Goal: Find specific fact: Find specific fact

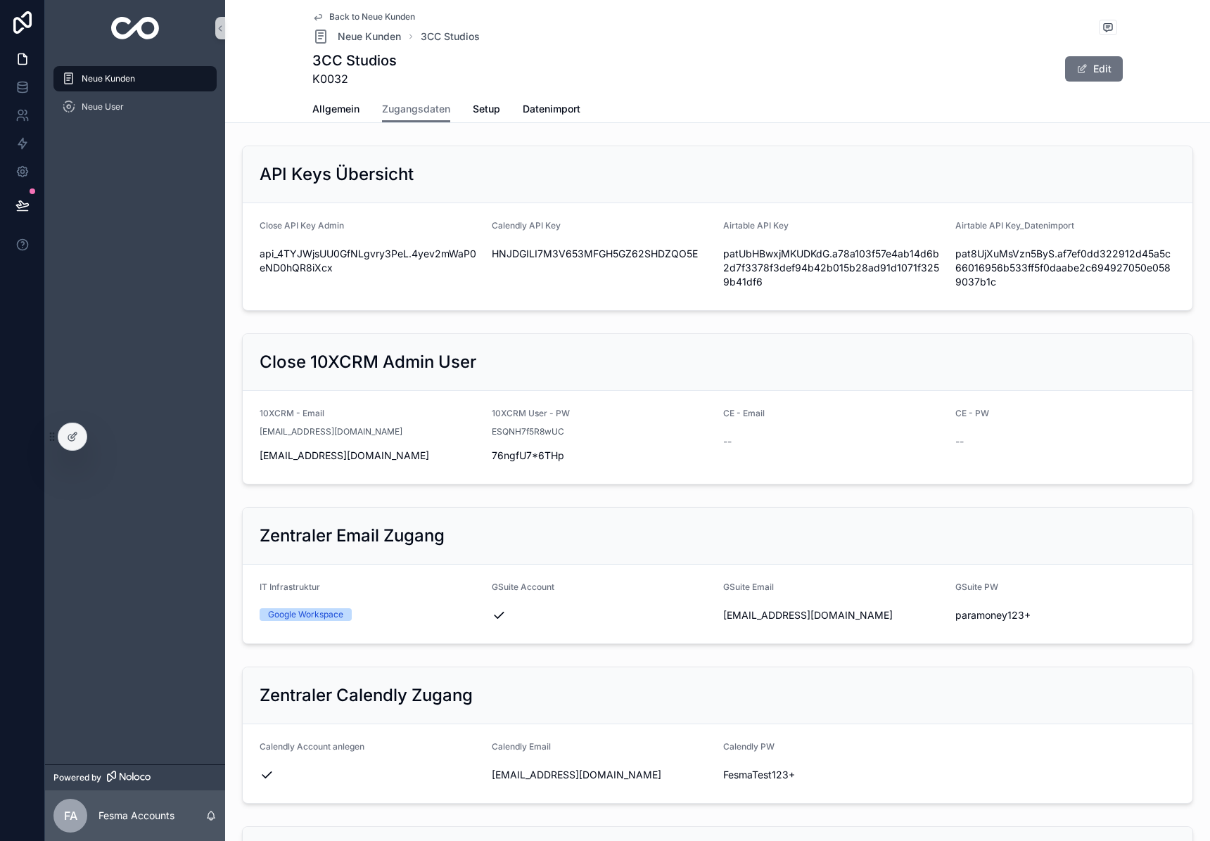
scroll to position [774, 0]
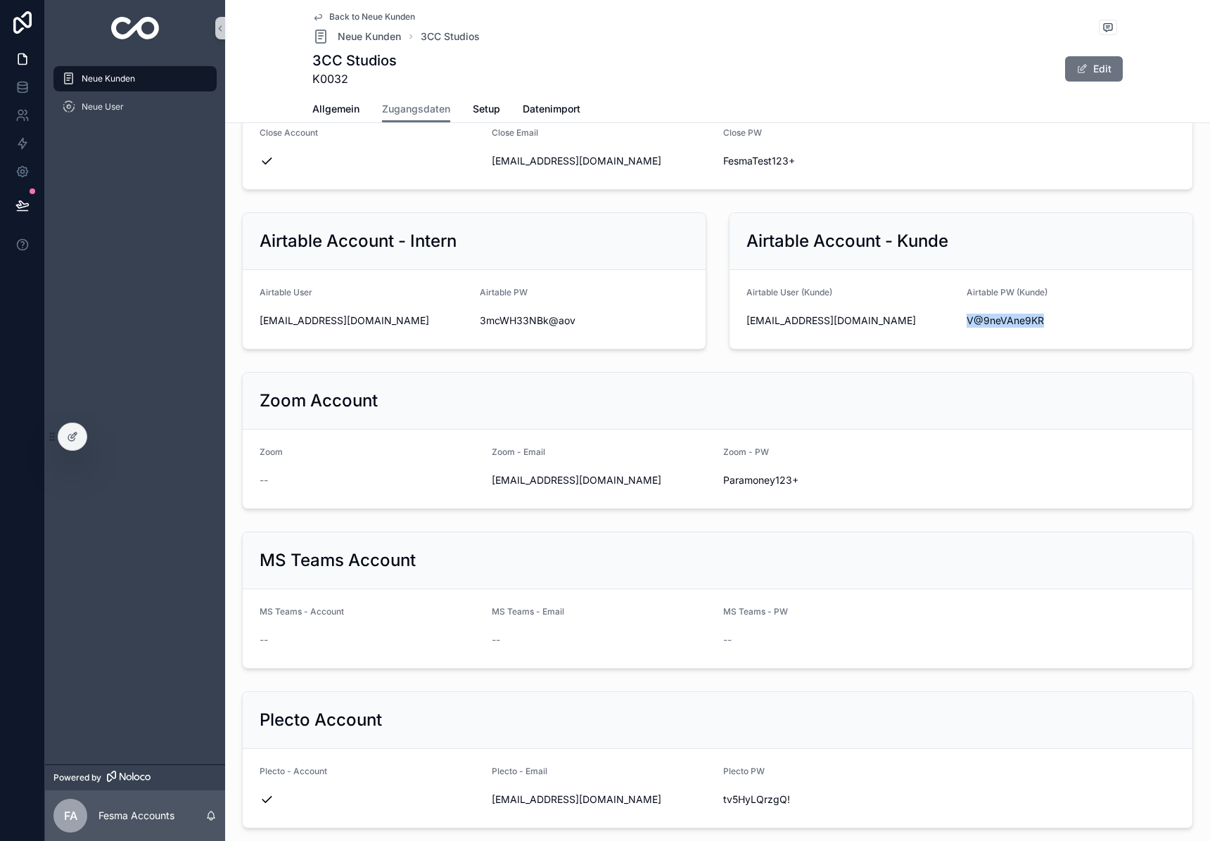
click at [129, 27] on img "scrollable content" at bounding box center [135, 28] width 49 height 23
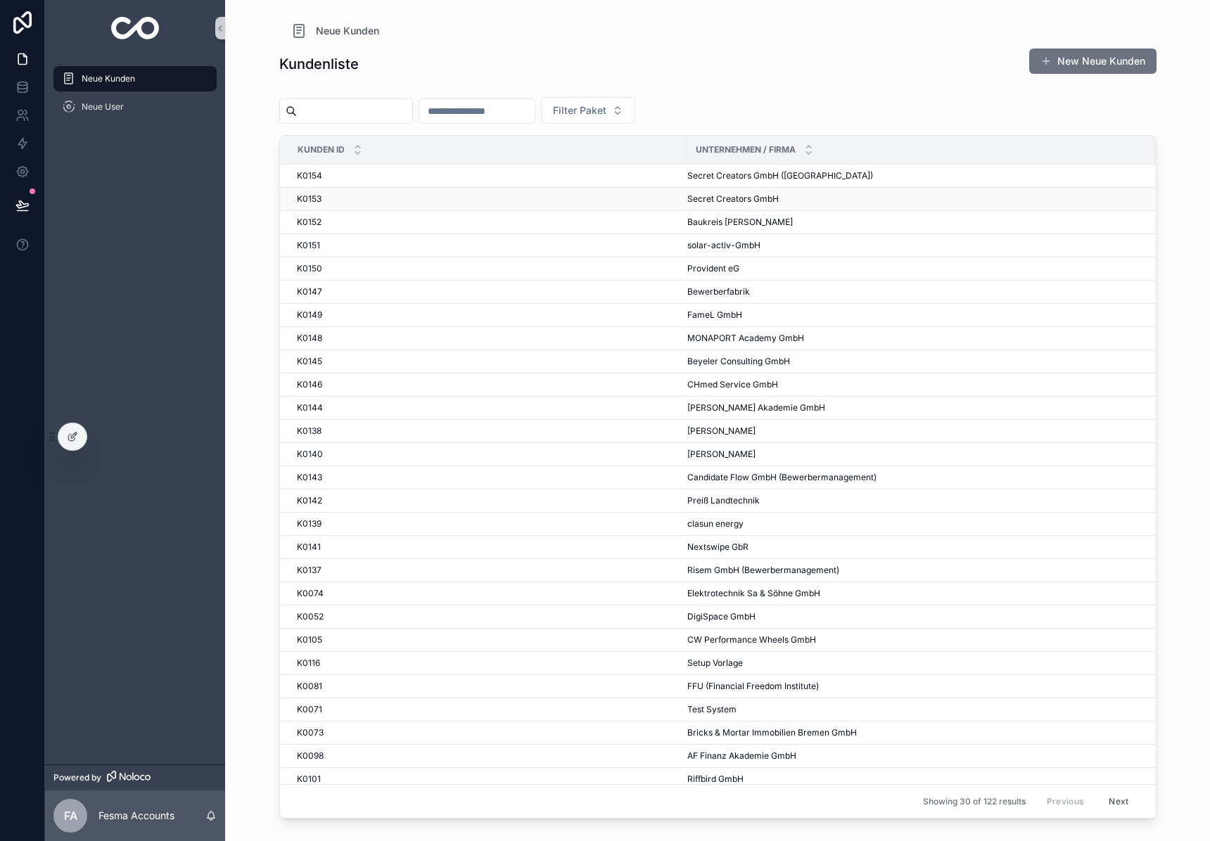
click at [544, 200] on div "K0153 K0153" at bounding box center [487, 198] width 381 height 11
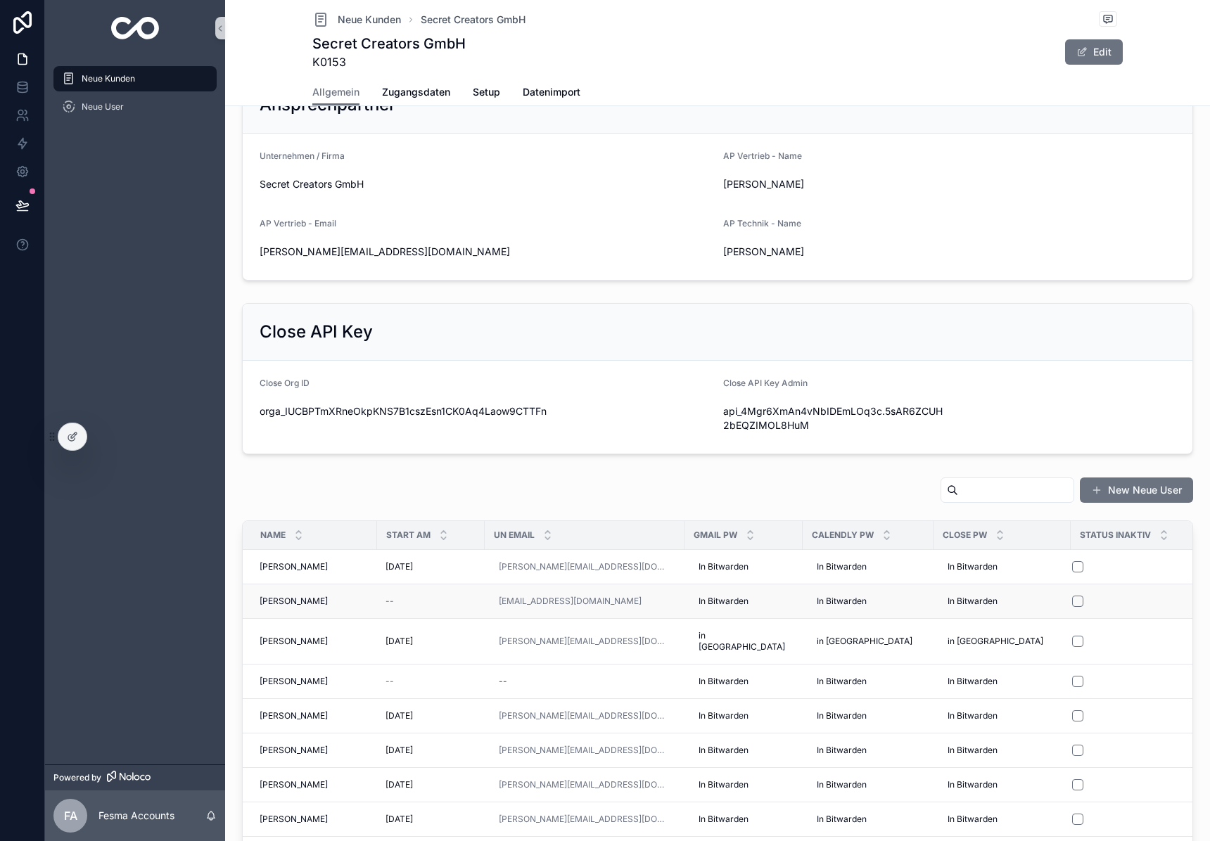
scroll to position [494, 0]
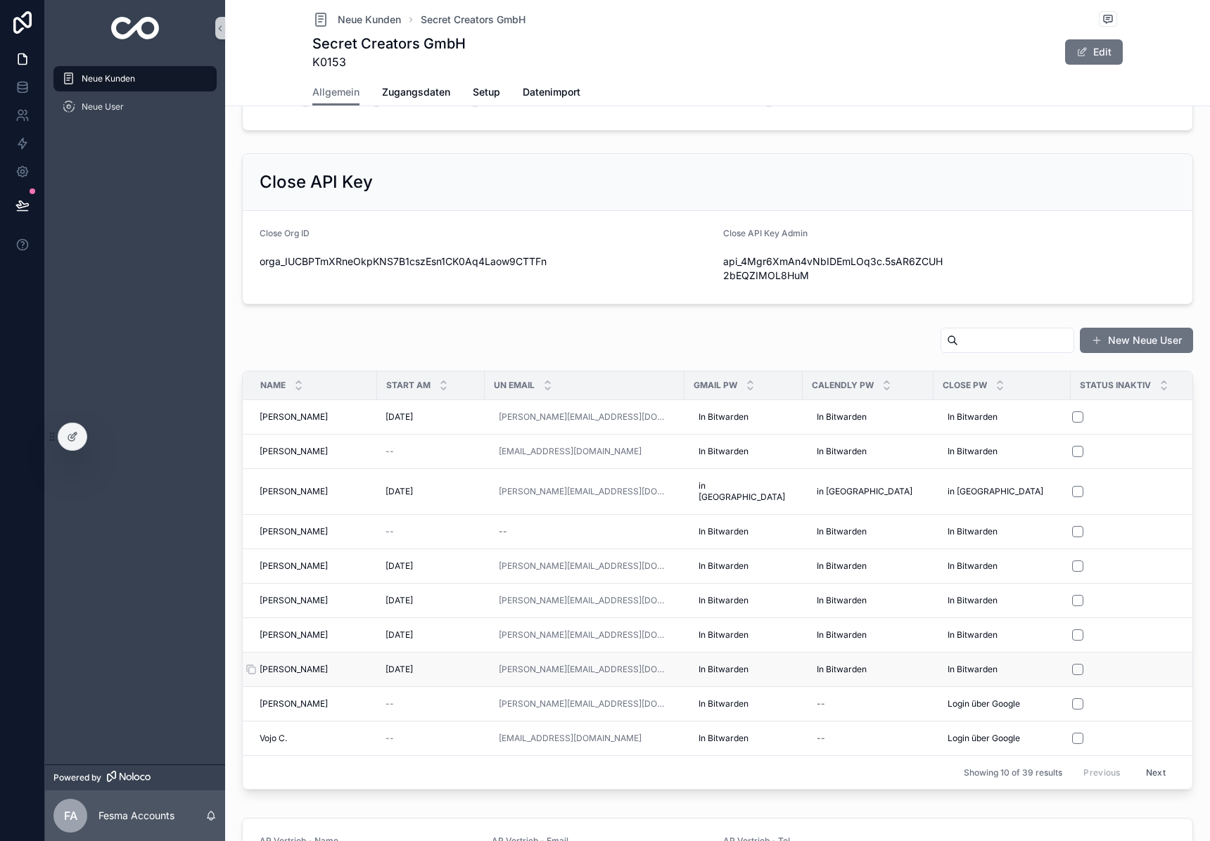
click at [280, 664] on span "[PERSON_NAME]" at bounding box center [294, 669] width 68 height 11
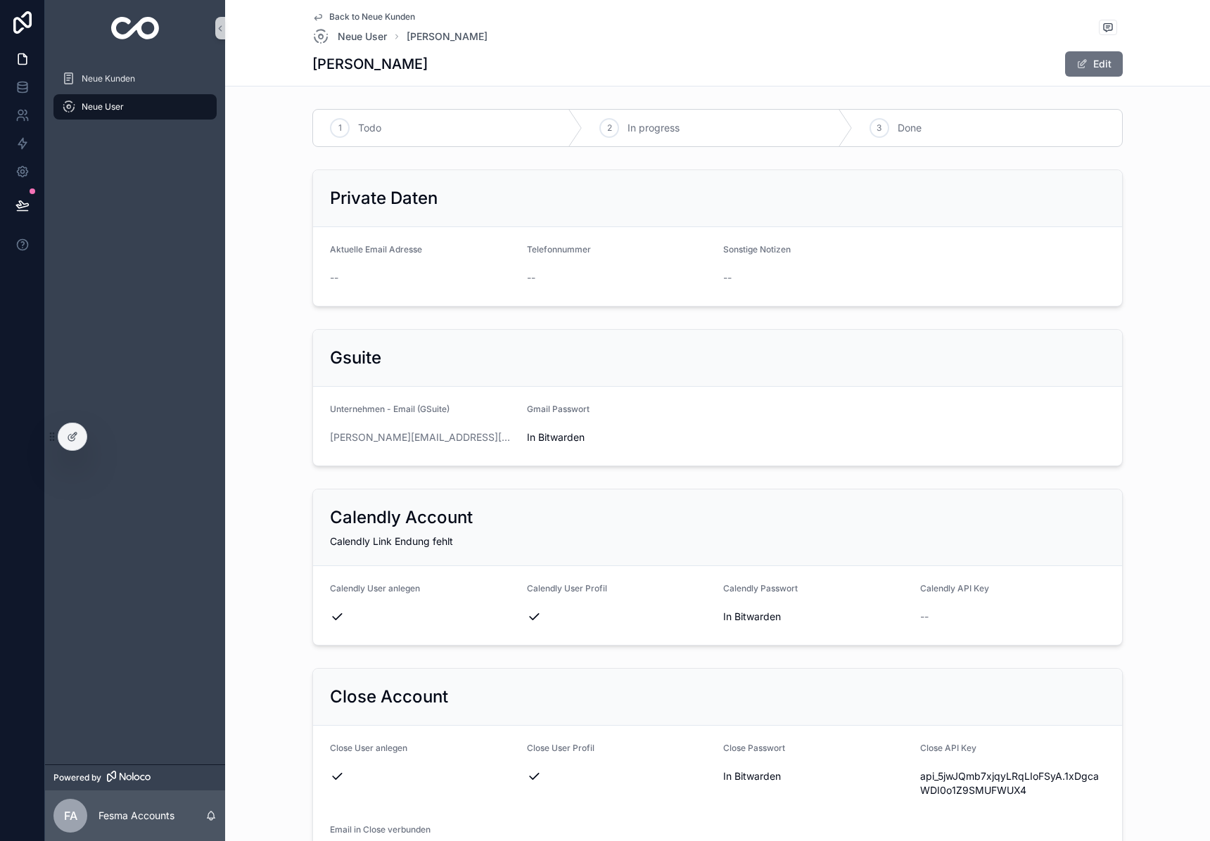
click at [146, 32] on img "scrollable content" at bounding box center [135, 28] width 49 height 23
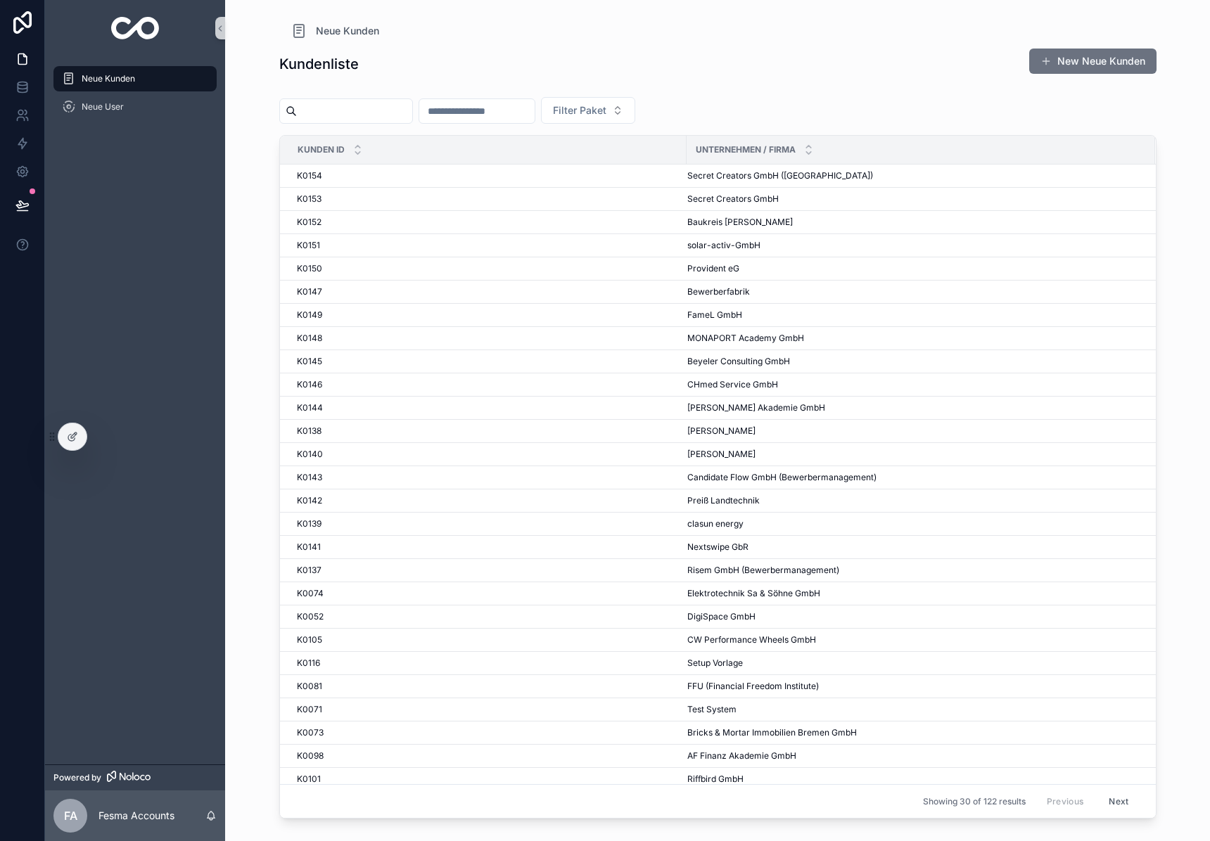
click at [362, 105] on input "scrollable content" at bounding box center [354, 111] width 115 height 20
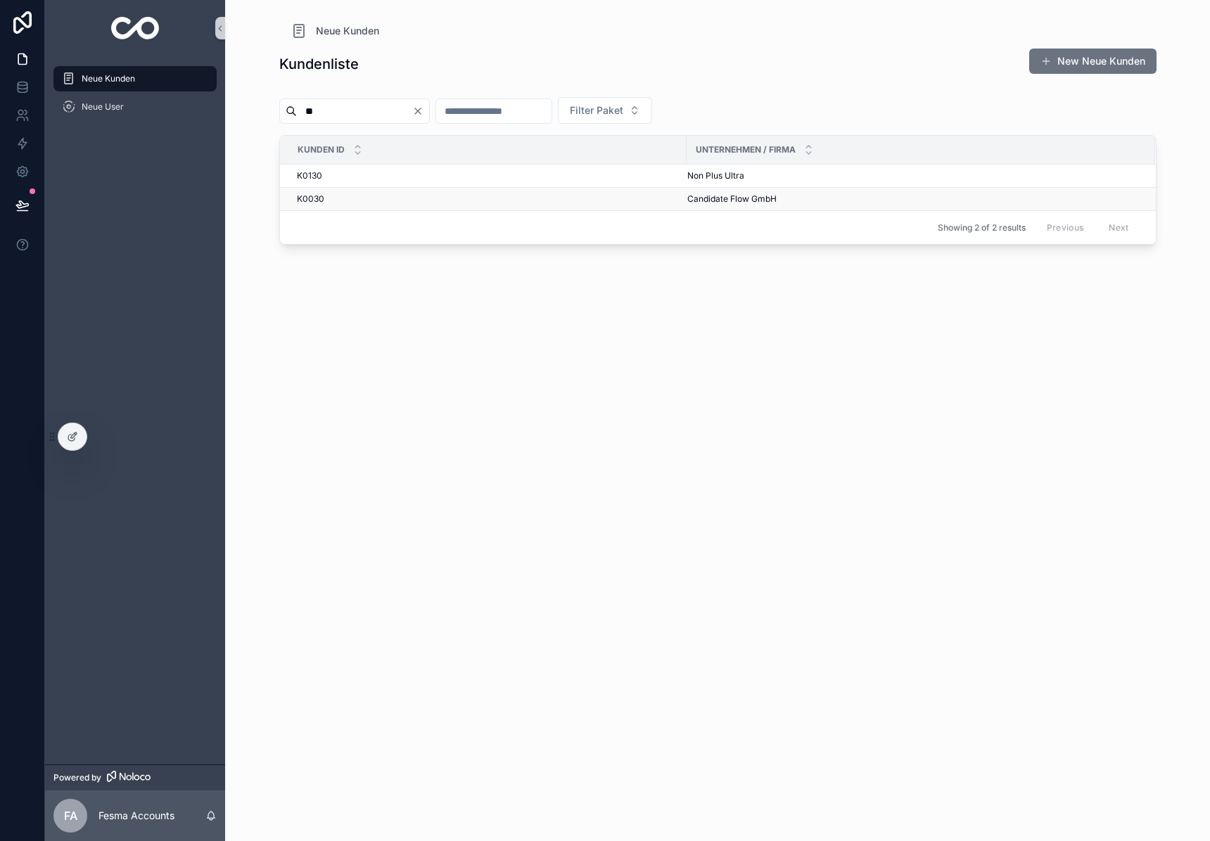
type input "**"
click at [725, 197] on span "Candidate Flow GmbH" at bounding box center [731, 198] width 89 height 11
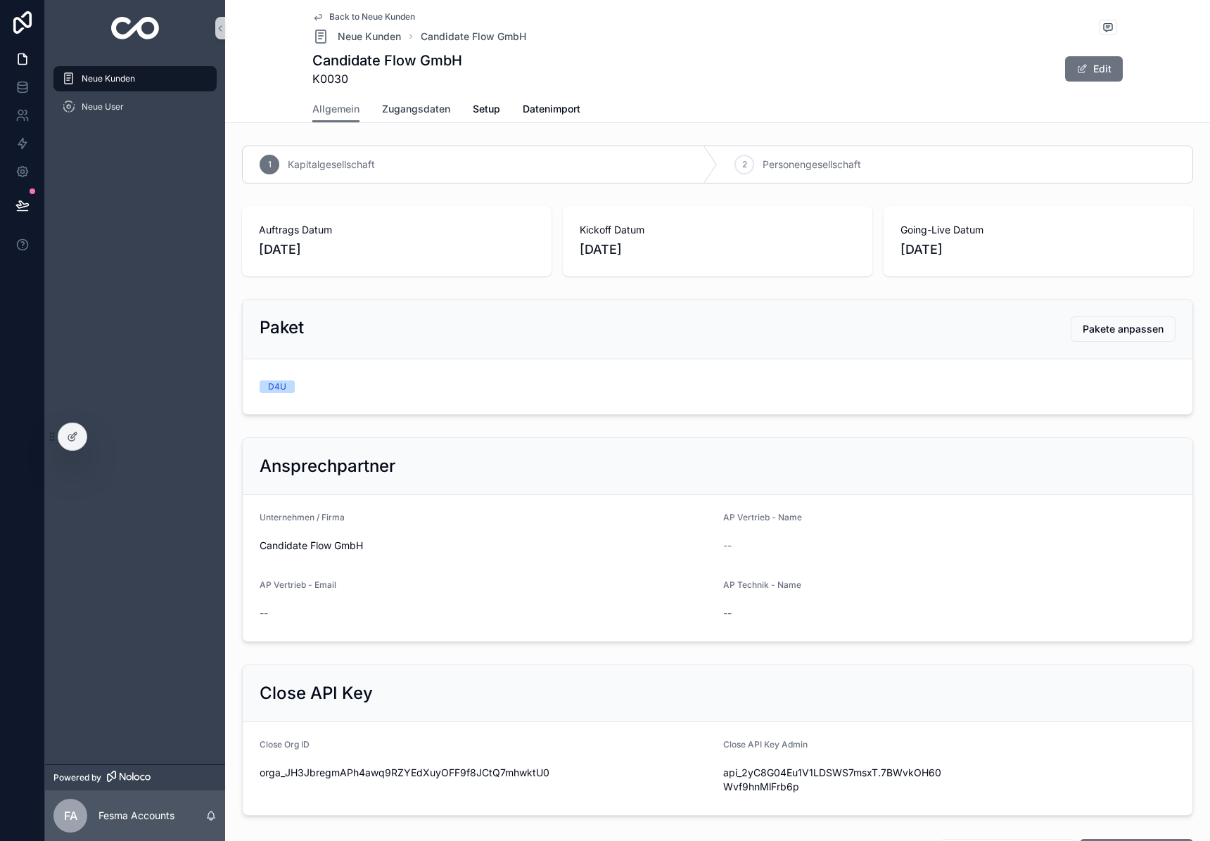
click at [409, 105] on span "Zugangsdaten" at bounding box center [416, 109] width 68 height 14
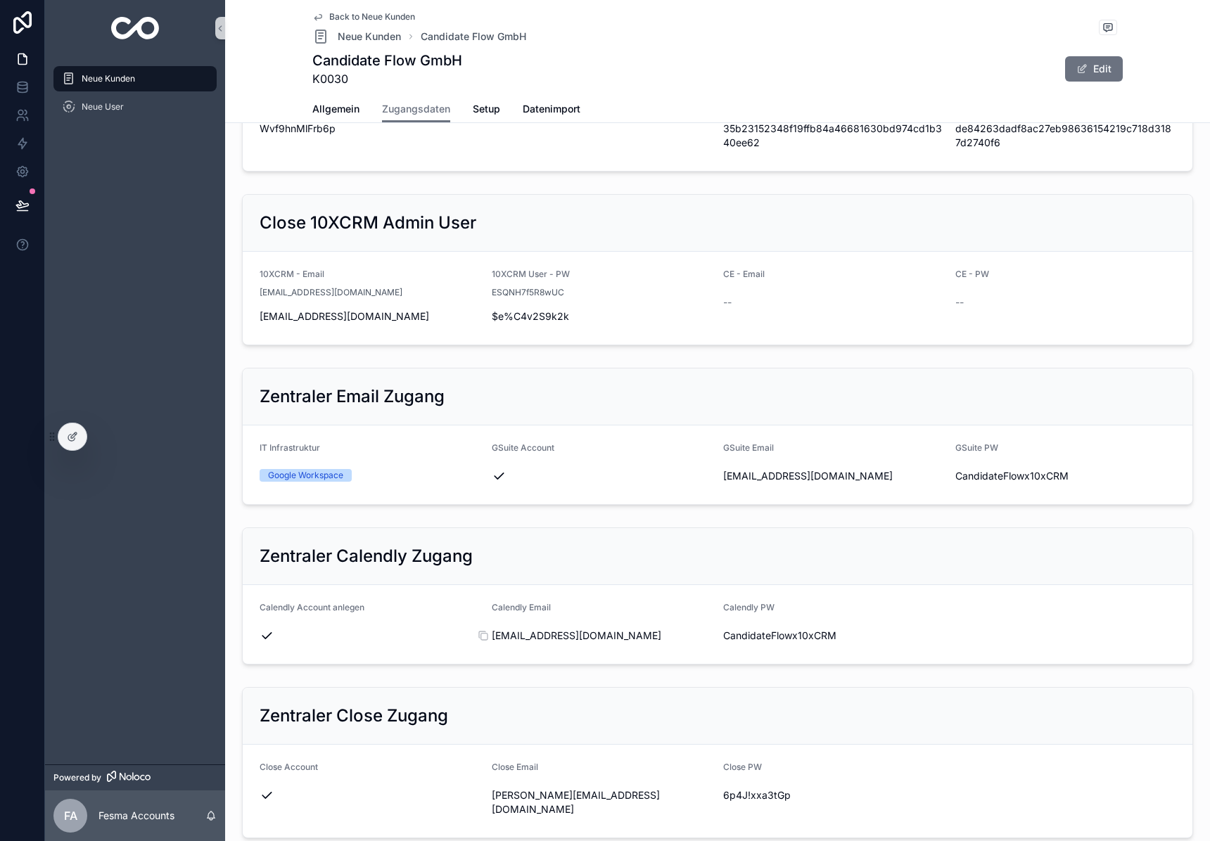
click at [537, 618] on div "Calendly Email" at bounding box center [602, 610] width 221 height 17
click at [534, 638] on span "[EMAIL_ADDRESS][DOMAIN_NAME]" at bounding box center [602, 634] width 221 height 14
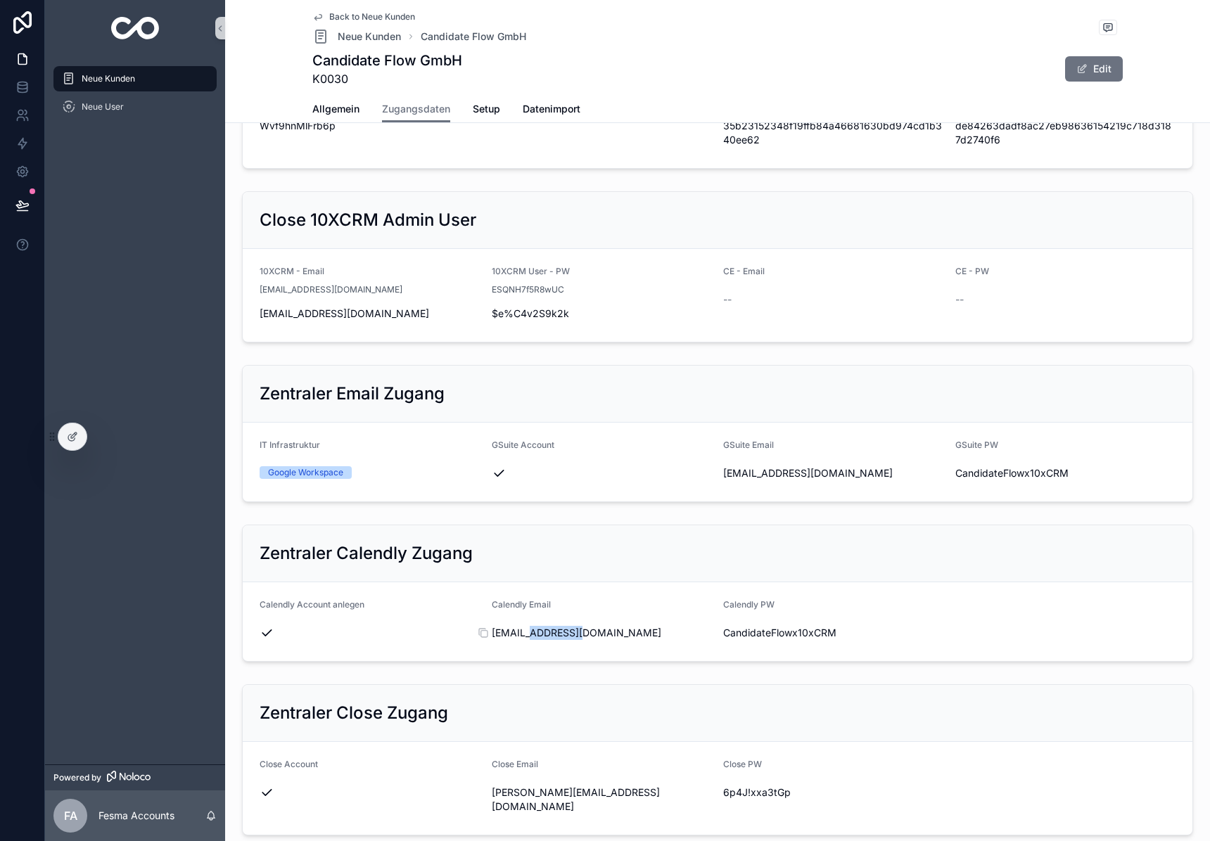
click at [534, 638] on span "[EMAIL_ADDRESS][DOMAIN_NAME]" at bounding box center [602, 633] width 221 height 14
copy div "[EMAIL_ADDRESS][DOMAIN_NAME]"
click at [761, 628] on span "CandidateFlowx10xCRM" at bounding box center [833, 633] width 221 height 14
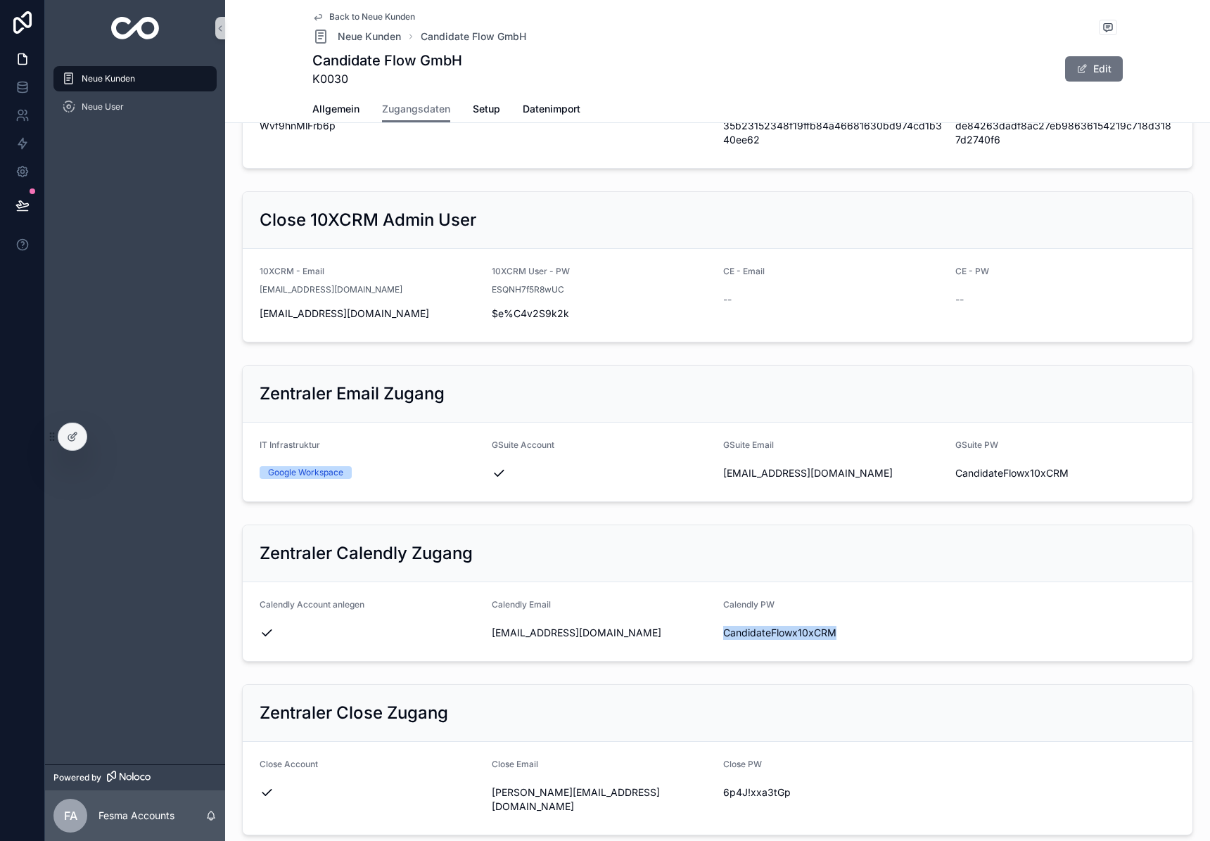
drag, startPoint x: 761, startPoint y: 628, endPoint x: 782, endPoint y: 618, distance: 23.3
click at [761, 628] on span "CandidateFlowx10xCRM" at bounding box center [833, 633] width 221 height 14
copy div "CandidateFlowx10xCRM"
